Goal: Transaction & Acquisition: Purchase product/service

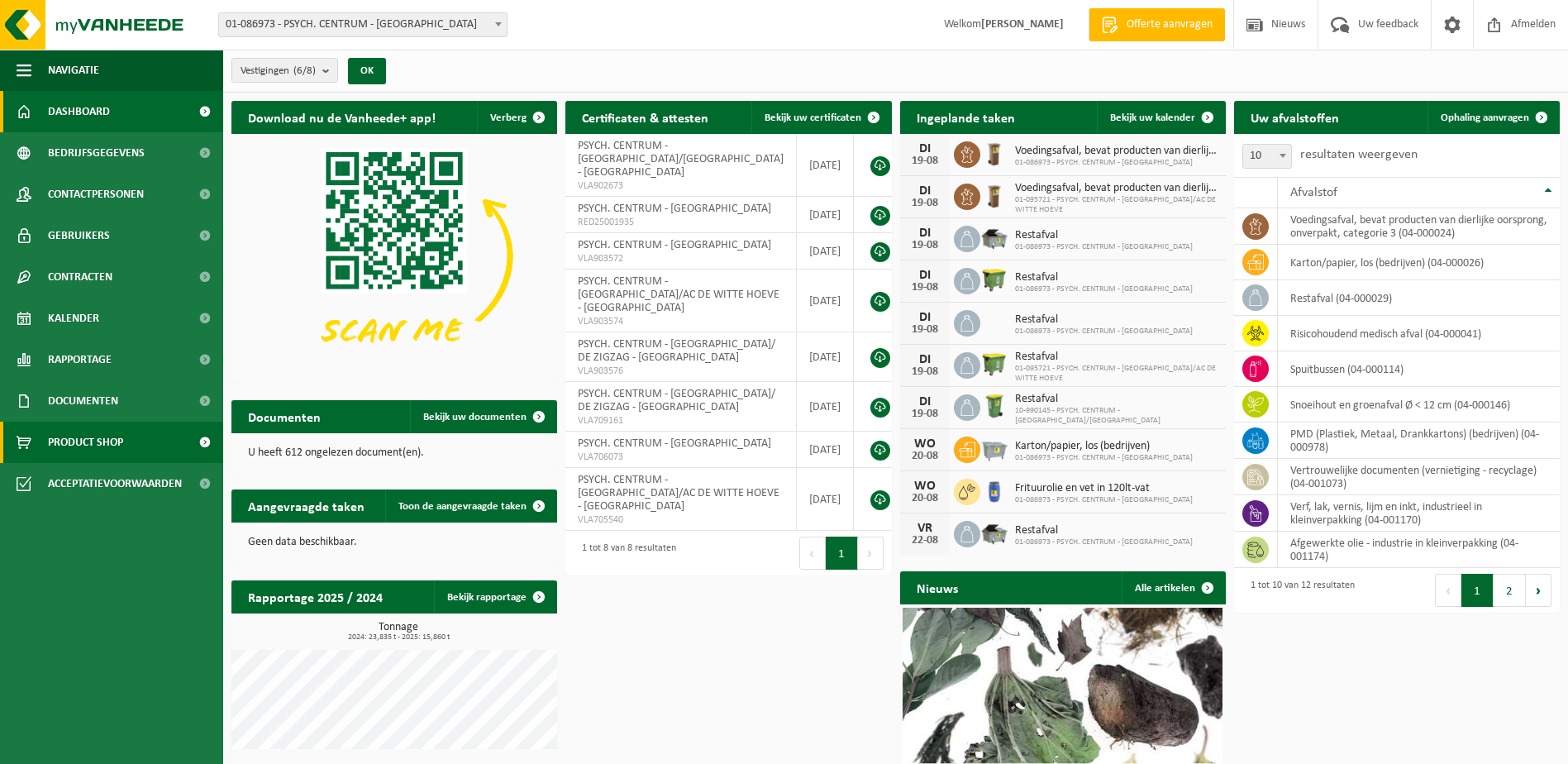
click at [85, 443] on span "Product Shop" at bounding box center [85, 442] width 75 height 41
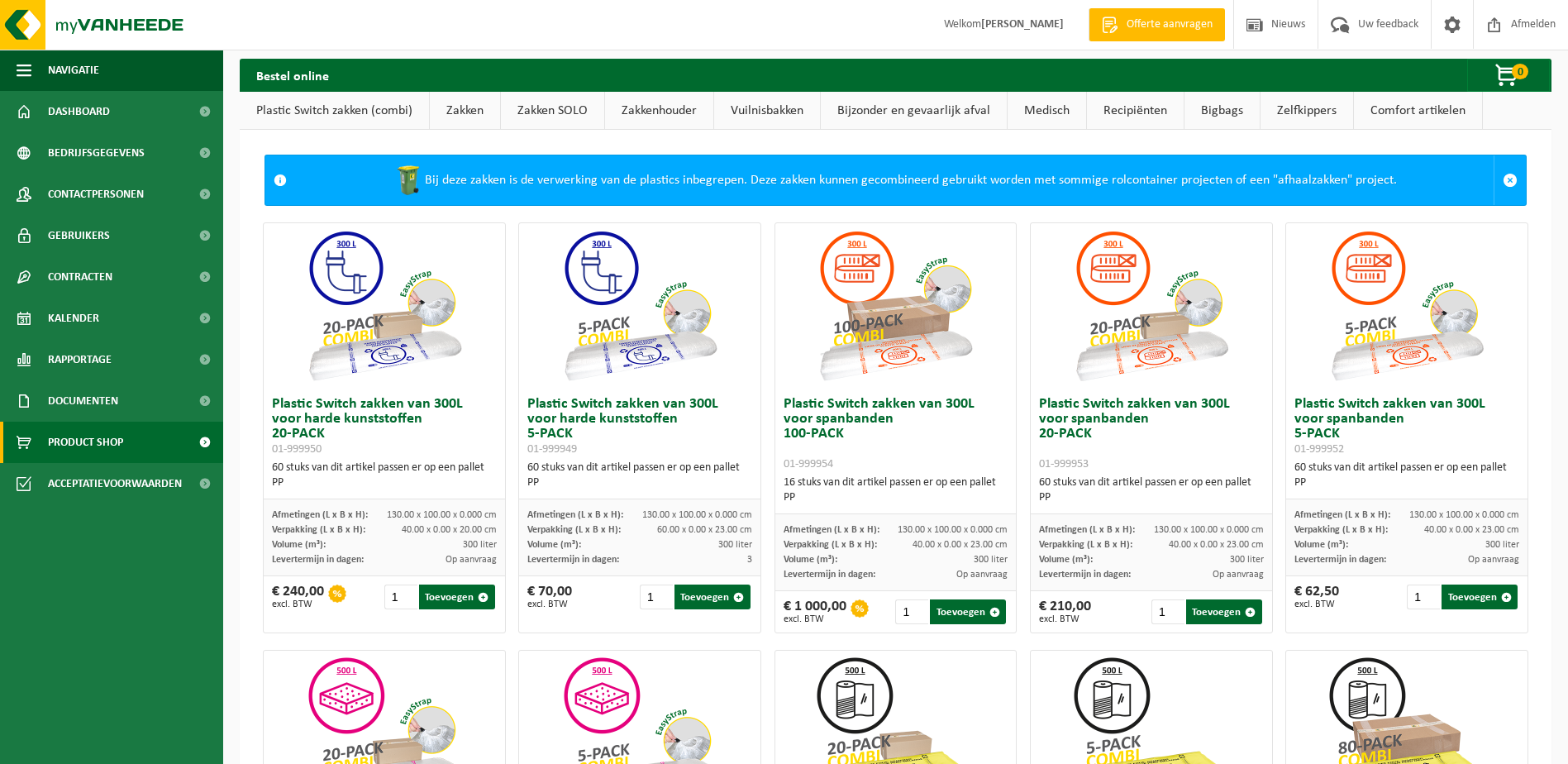
click at [451, 106] on link "Zakken" at bounding box center [465, 111] width 70 height 38
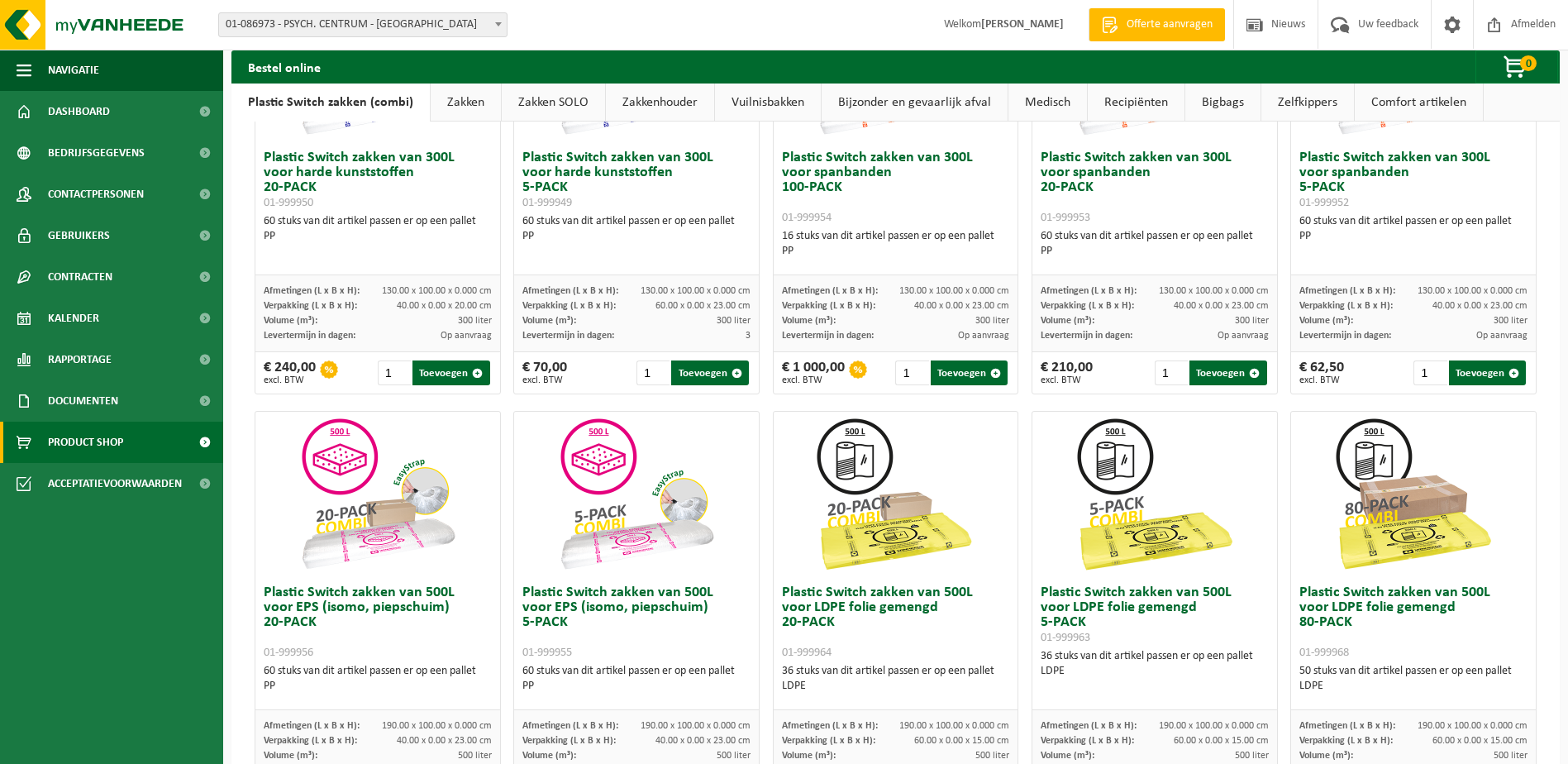
scroll to position [166, 0]
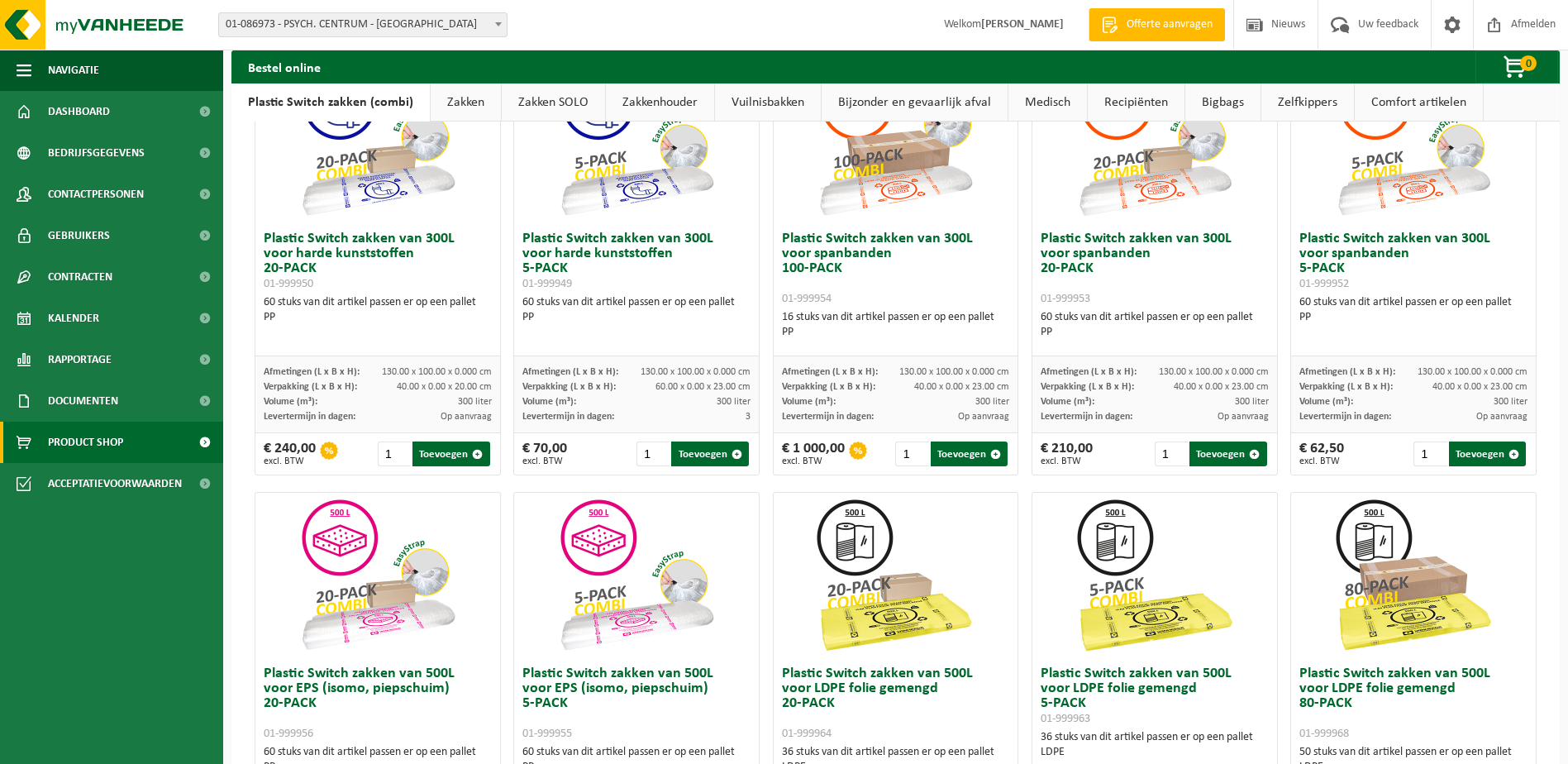
click at [462, 106] on link "Zakken" at bounding box center [466, 103] width 70 height 38
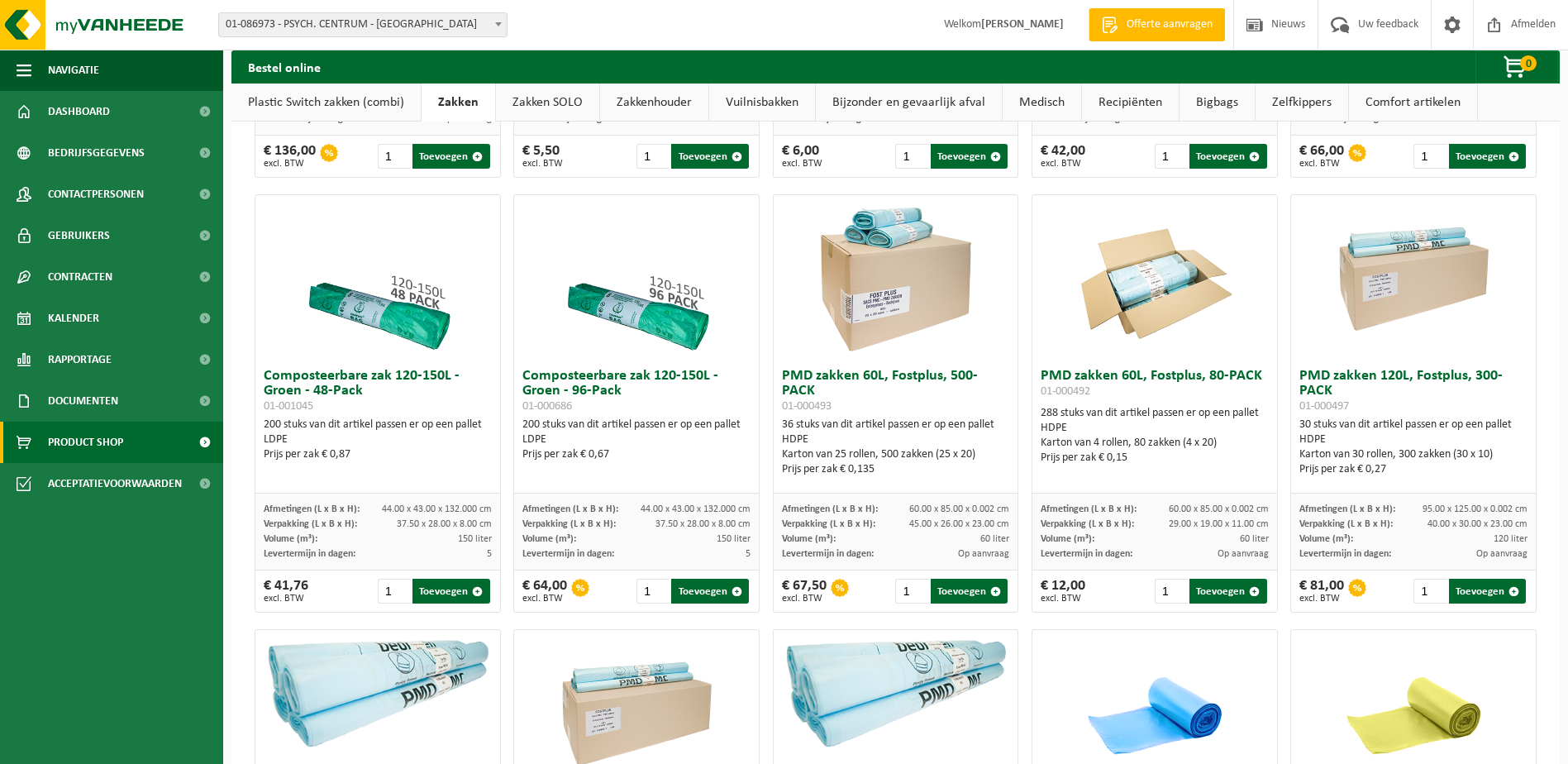
scroll to position [910, 0]
